Goal: Information Seeking & Learning: Compare options

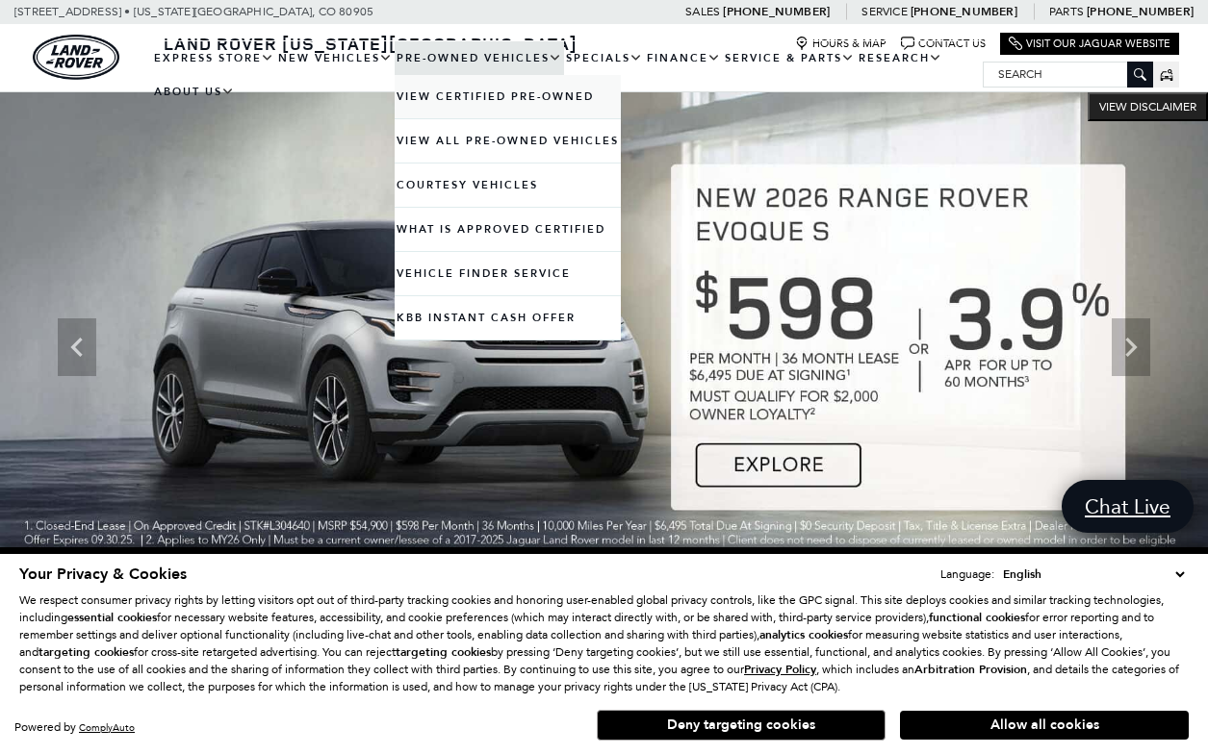
click at [451, 113] on link "View Certified Pre-Owned" at bounding box center [508, 96] width 226 height 43
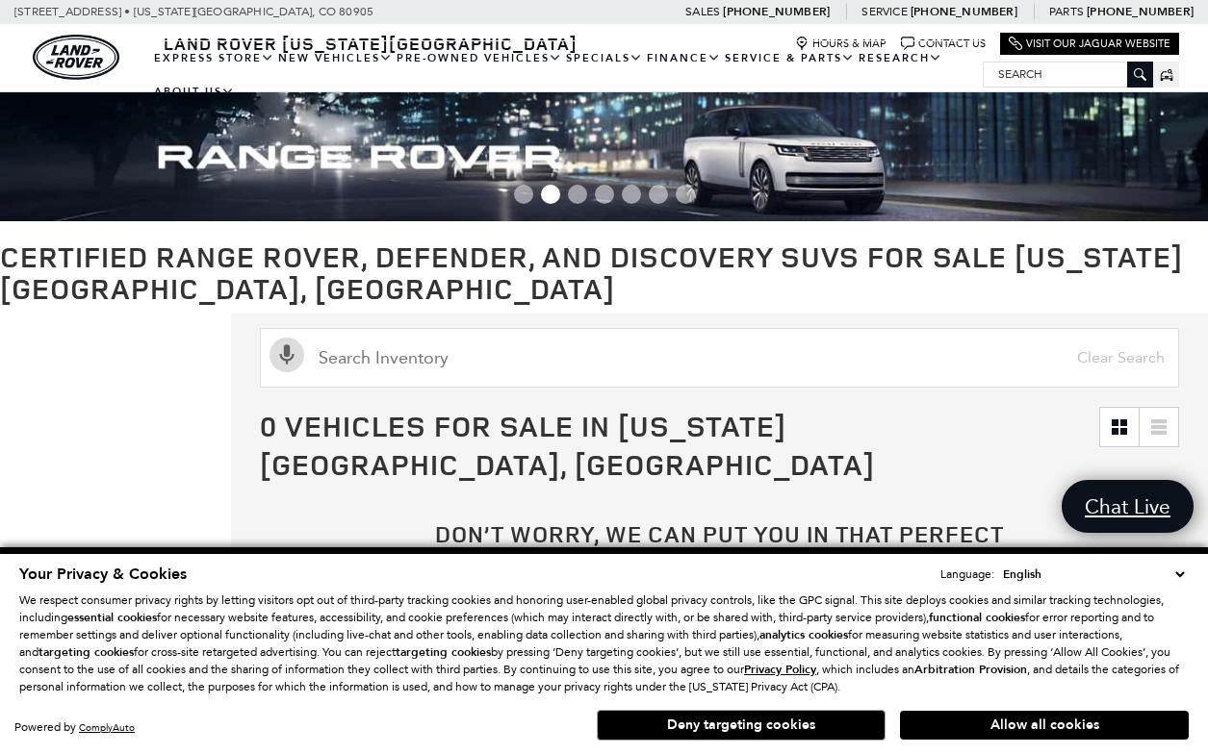
click at [1051, 726] on button "Allow all cookies" at bounding box center [1044, 725] width 289 height 29
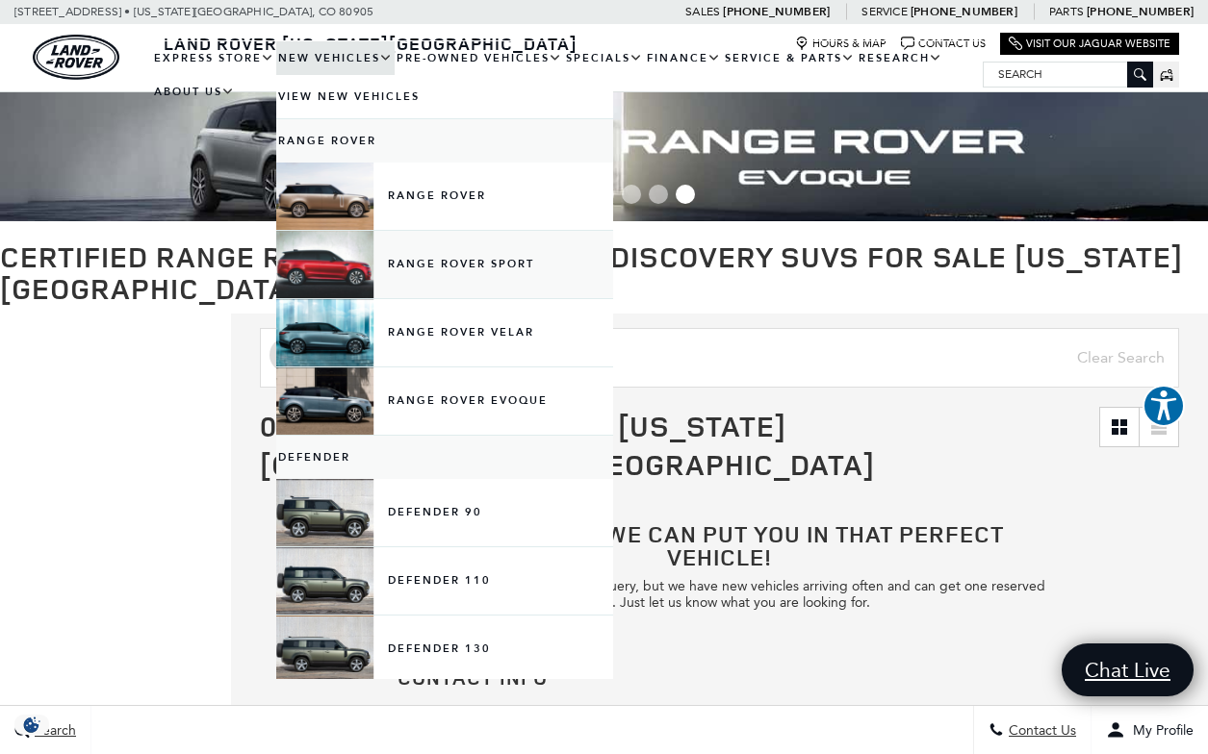
click at [422, 283] on link "Range Rover Sport" at bounding box center [444, 264] width 337 height 67
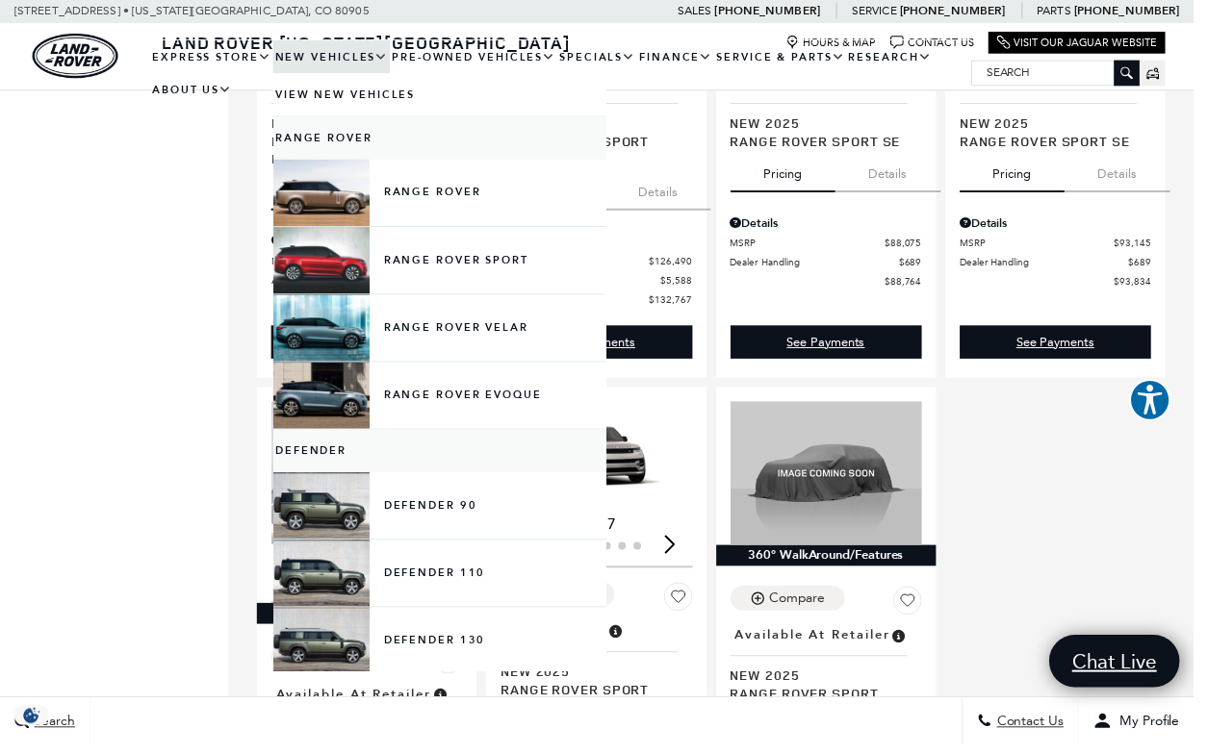
scroll to position [3148, 0]
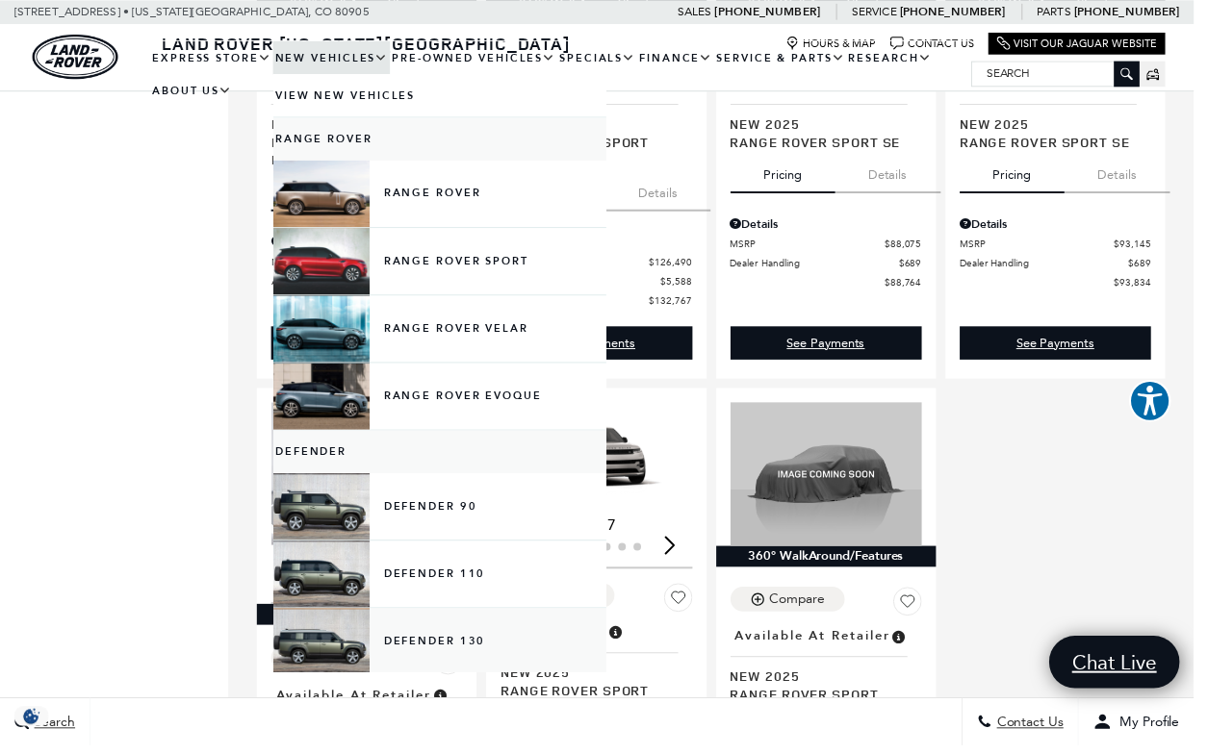
click at [447, 671] on link "Defender 130" at bounding box center [444, 649] width 337 height 67
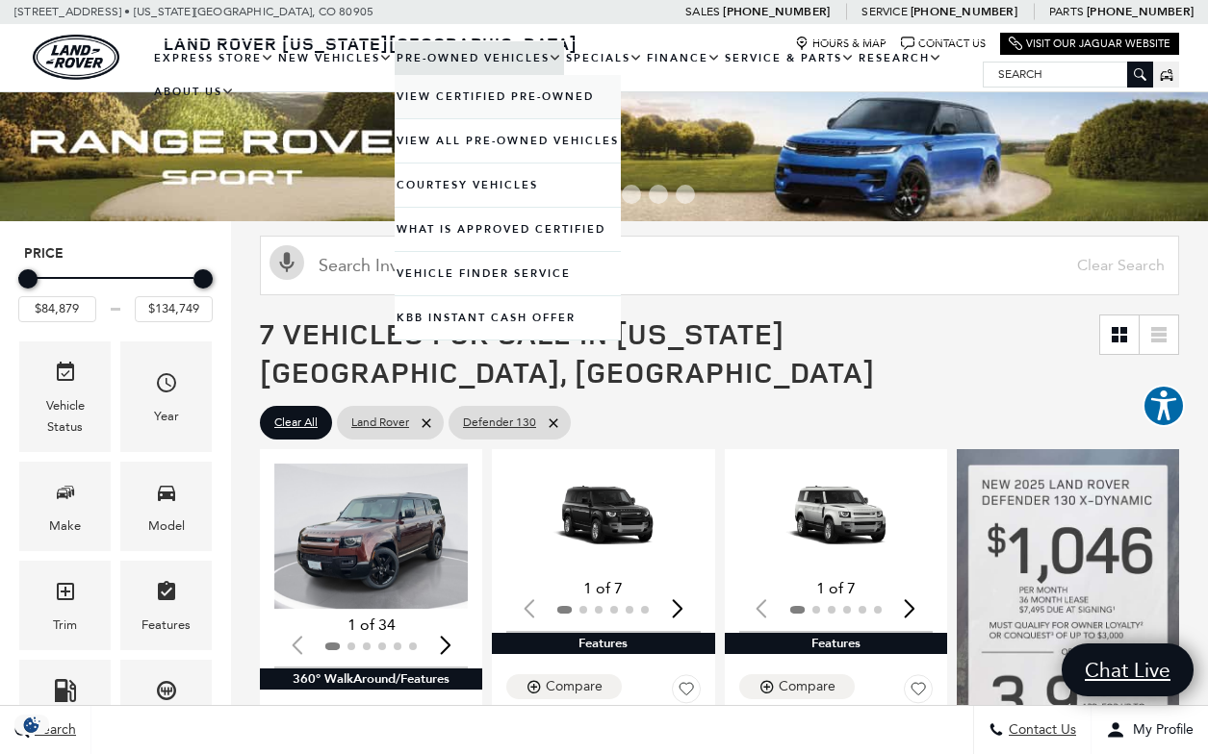
click at [460, 118] on link "View Certified Pre-Owned" at bounding box center [508, 96] width 226 height 43
